Goal: Transaction & Acquisition: Book appointment/travel/reservation

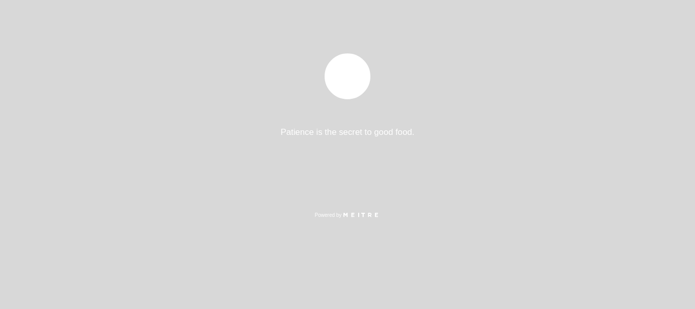
select select "es"
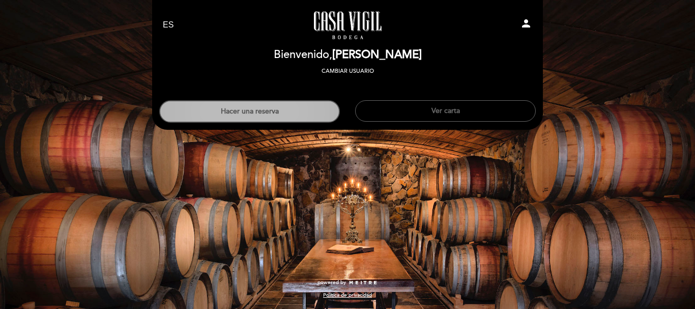
click at [259, 109] on button "Hacer una reserva" at bounding box center [249, 111] width 181 height 22
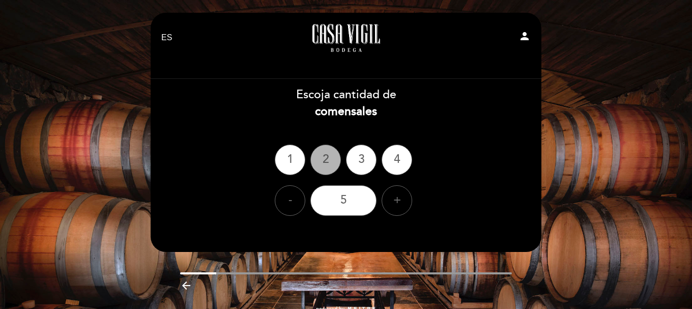
click at [327, 164] on div "2" at bounding box center [325, 160] width 31 height 31
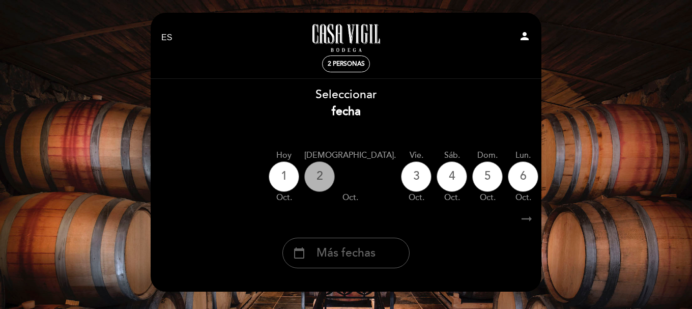
click at [321, 177] on div "2" at bounding box center [319, 176] width 31 height 31
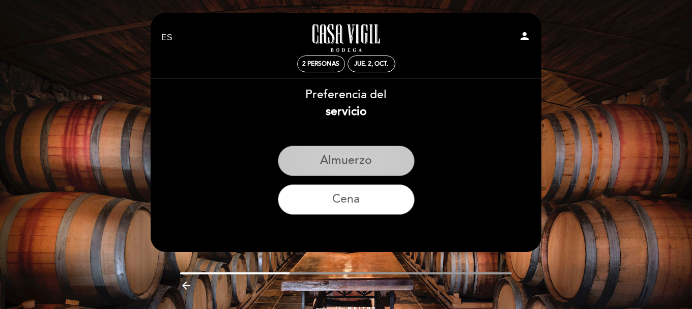
click at [340, 161] on button "Almuerzo" at bounding box center [346, 161] width 137 height 31
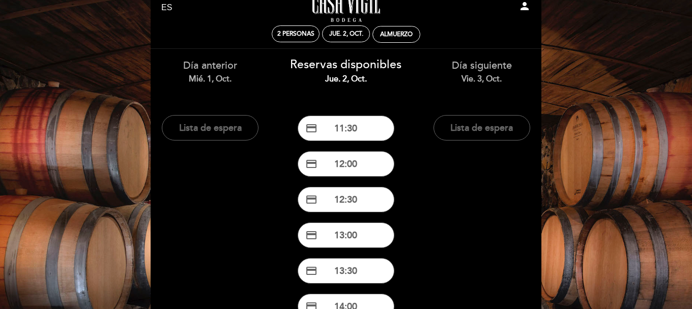
scroll to position [30, 0]
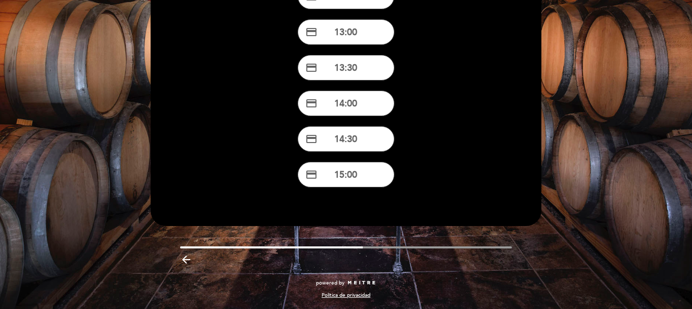
click at [184, 260] on icon "arrow_backward" at bounding box center [186, 259] width 12 height 12
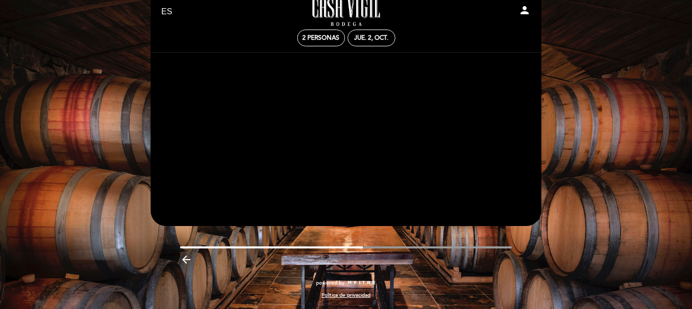
scroll to position [26, 0]
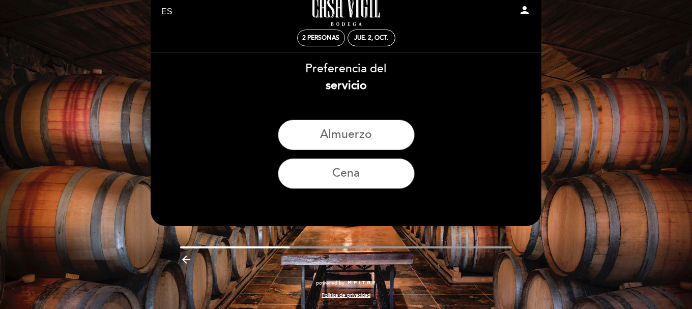
click at [187, 257] on icon "arrow_backward" at bounding box center [186, 259] width 12 height 12
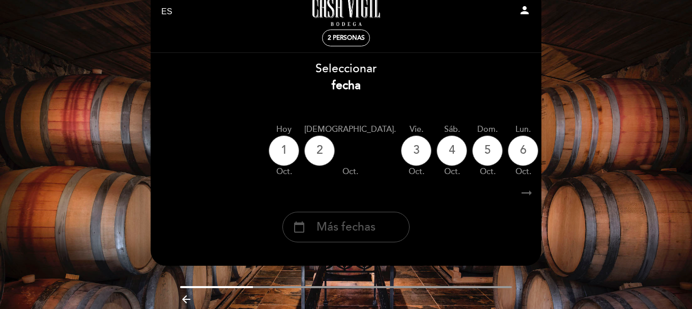
click at [337, 223] on span "Más fechas" at bounding box center [346, 227] width 59 height 17
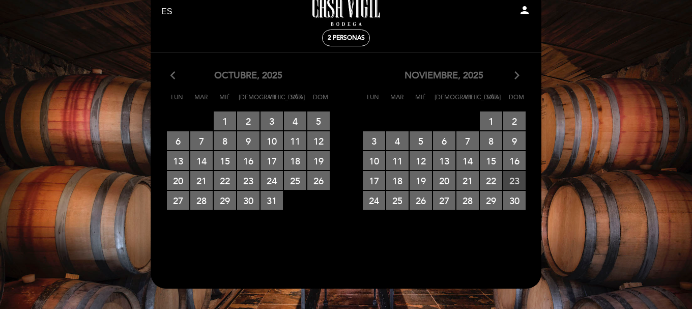
click at [510, 180] on span "23 RESERVAS DISPONIBLES" at bounding box center [514, 180] width 22 height 19
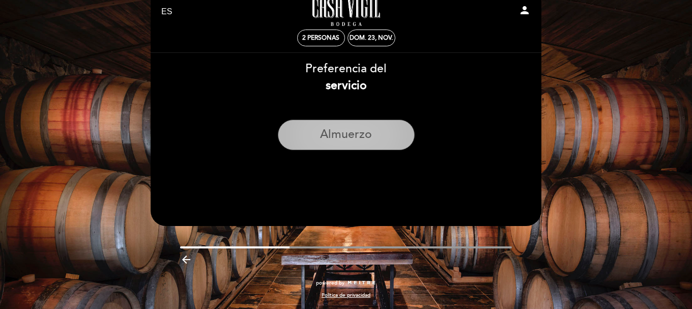
click at [367, 135] on button "Almuerzo" at bounding box center [346, 135] width 137 height 31
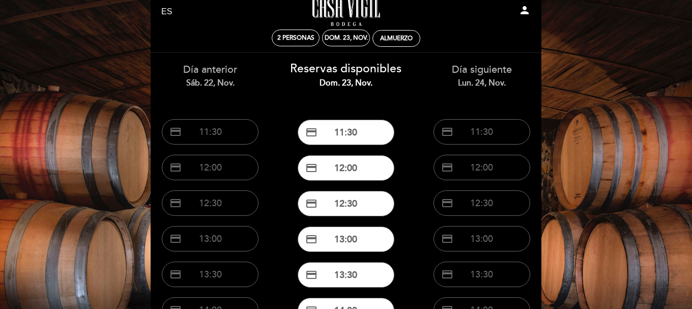
scroll to position [77, 0]
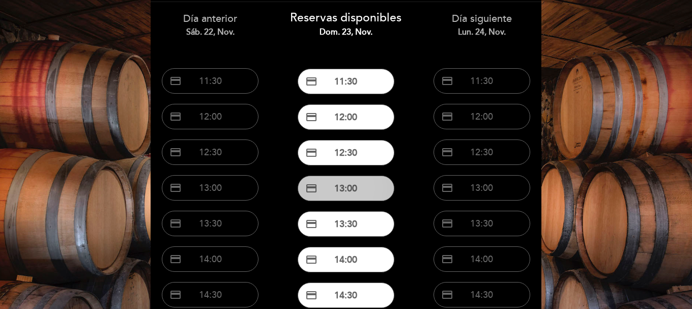
click at [332, 185] on button "credit_card 13:00" at bounding box center [346, 188] width 97 height 25
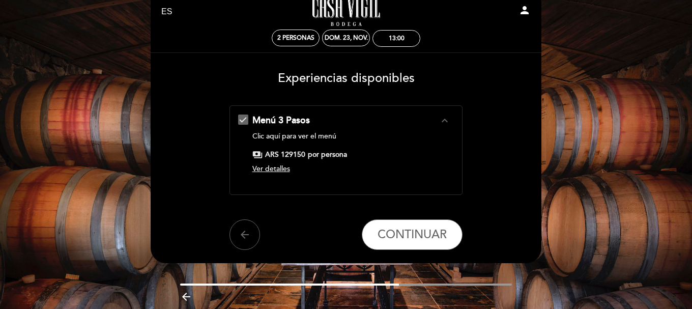
scroll to position [0, 0]
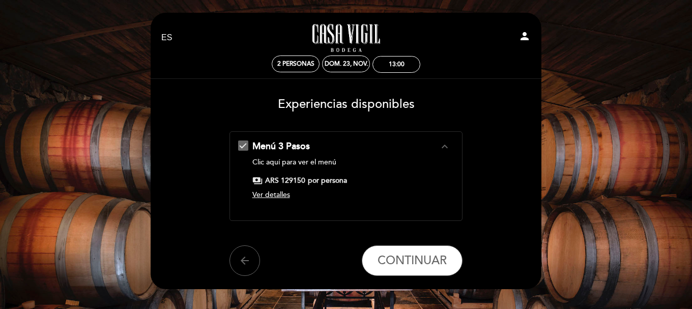
click at [275, 198] on span "Ver detalles" at bounding box center [271, 194] width 38 height 9
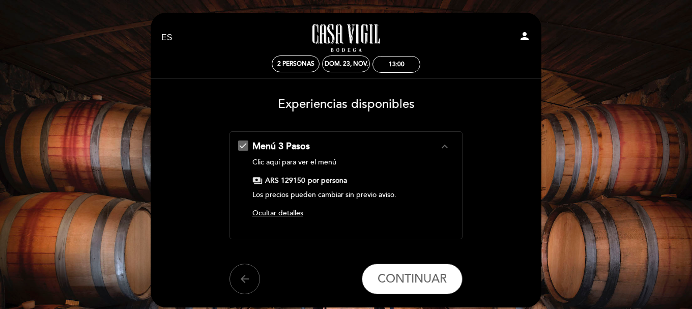
click at [445, 150] on icon "expand_less" at bounding box center [445, 146] width 12 height 12
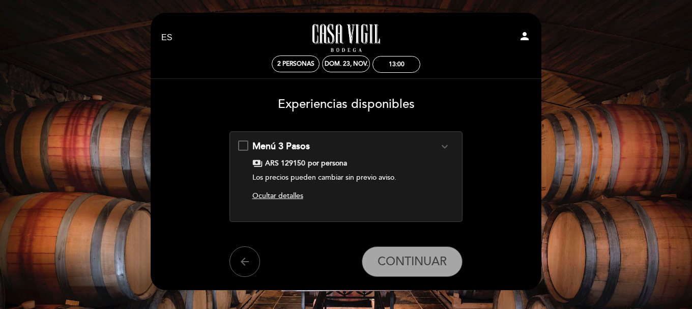
click at [242, 144] on div "Menú 3 Pasos expand_more Clic aquí para ver el menú payments ARS 129150 por per…" at bounding box center [346, 172] width 216 height 65
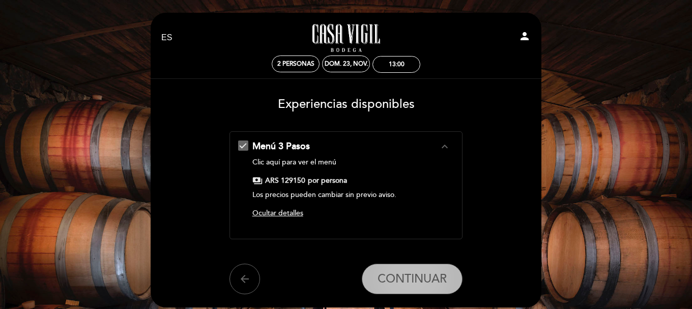
click at [397, 279] on span "CONTINUAR" at bounding box center [412, 279] width 69 height 14
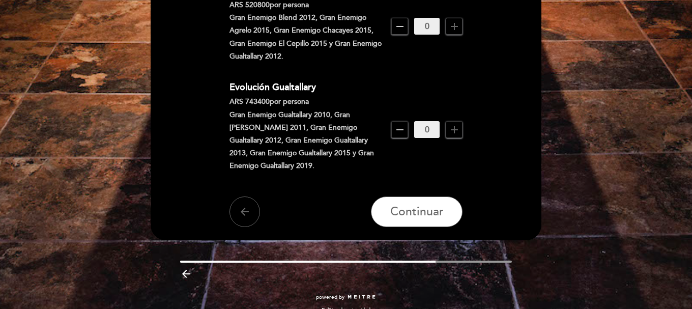
scroll to position [944, 0]
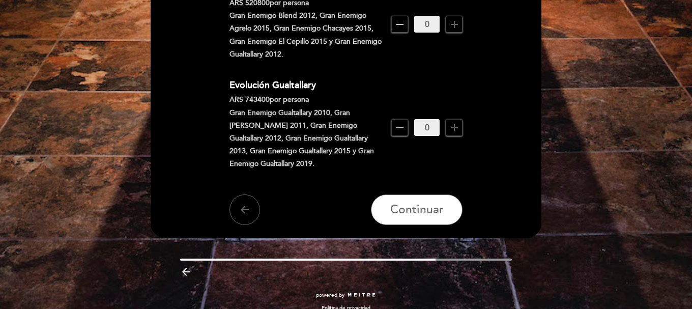
click at [187, 266] on icon "arrow_backward" at bounding box center [186, 272] width 12 height 12
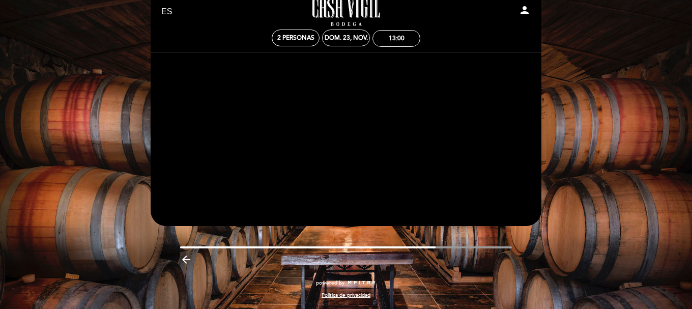
scroll to position [0, 0]
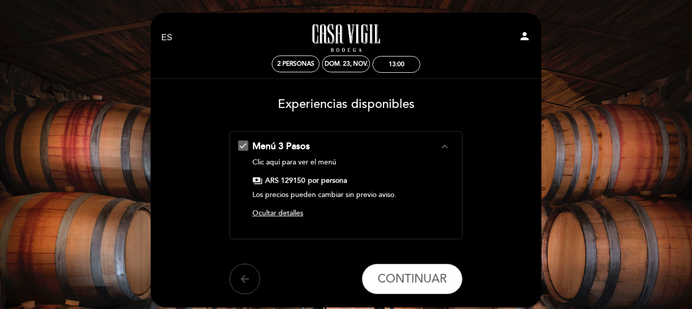
click at [247, 281] on icon "arrow_back" at bounding box center [245, 279] width 12 height 12
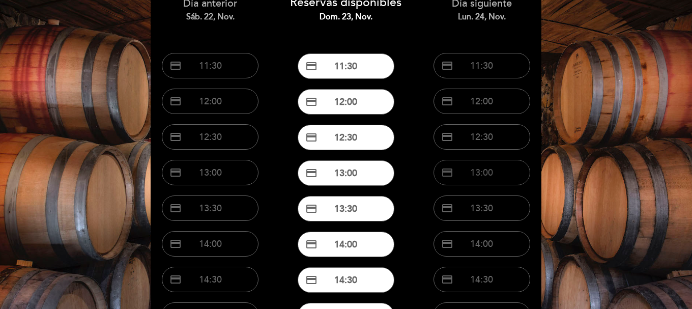
scroll to position [102, 0]
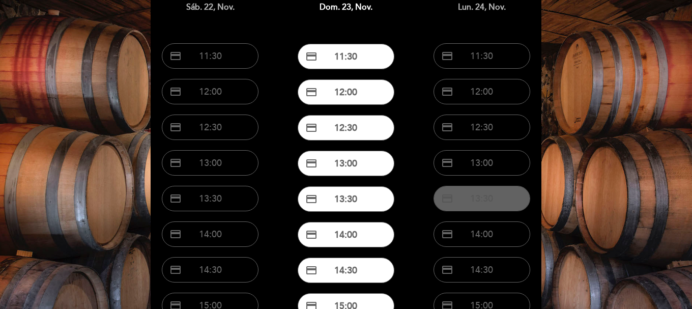
click at [483, 206] on button "credit_card 13:30" at bounding box center [482, 198] width 97 height 25
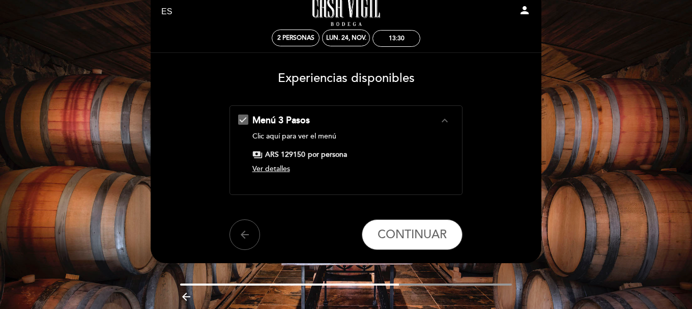
scroll to position [0, 0]
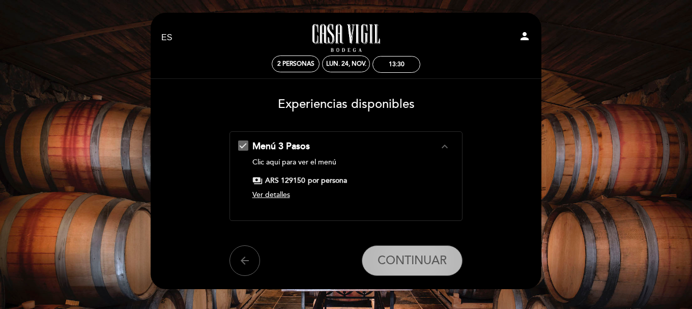
click at [435, 263] on span "CONTINUAR" at bounding box center [412, 260] width 69 height 14
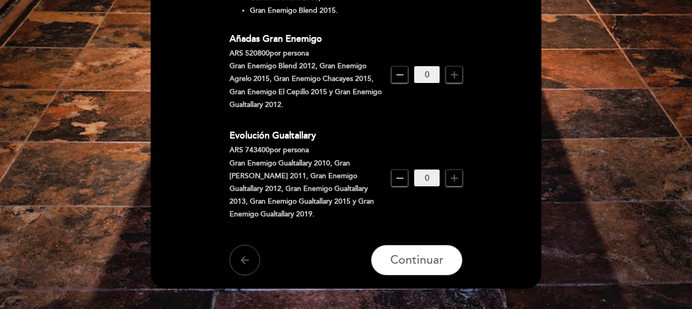
scroll to position [944, 0]
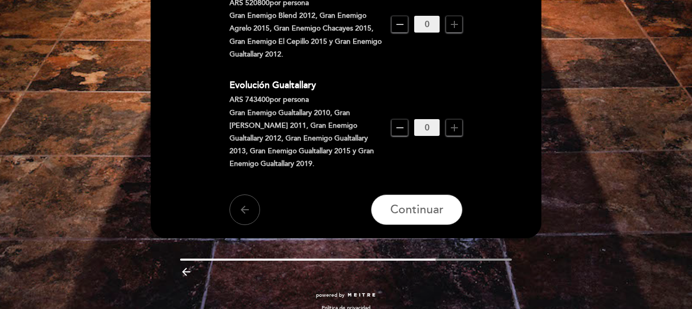
click at [183, 266] on icon "arrow_backward" at bounding box center [186, 272] width 12 height 12
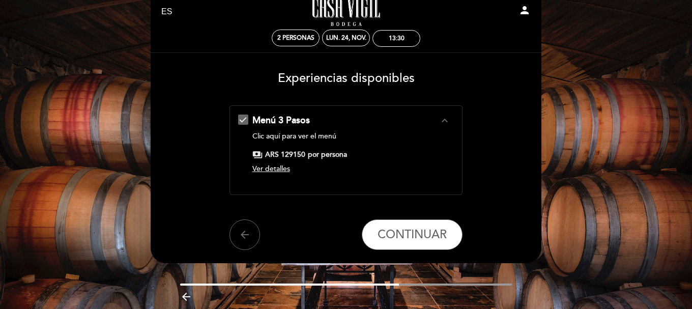
scroll to position [0, 0]
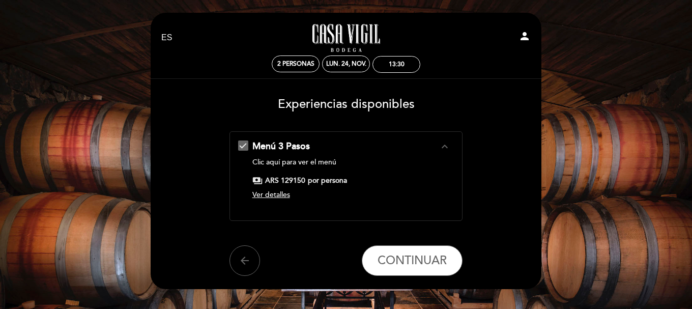
click at [183, 256] on form "Menú 3 Pasos expand_less Clic aquí para ver el menú payments ARS 129150 por per…" at bounding box center [346, 203] width 377 height 145
click at [242, 260] on icon "arrow_back" at bounding box center [245, 260] width 12 height 12
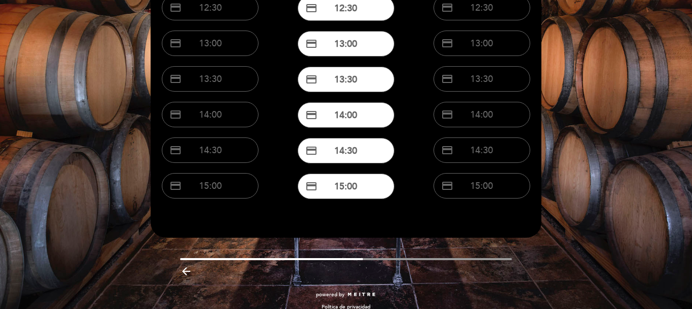
scroll to position [233, 0]
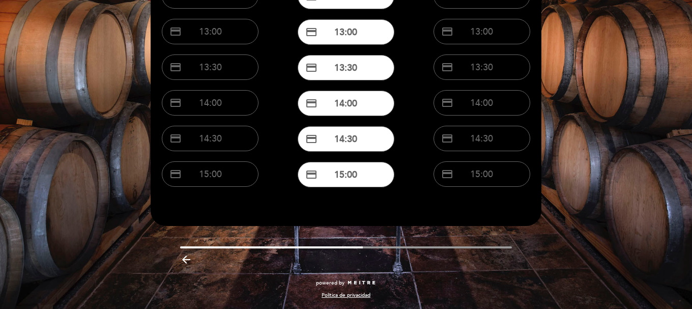
click at [185, 258] on icon "arrow_backward" at bounding box center [186, 259] width 12 height 12
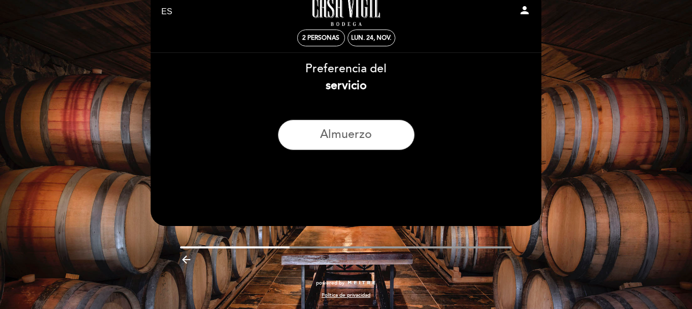
click at [185, 259] on icon "arrow_backward" at bounding box center [186, 259] width 12 height 12
